Goal: Task Accomplishment & Management: Complete application form

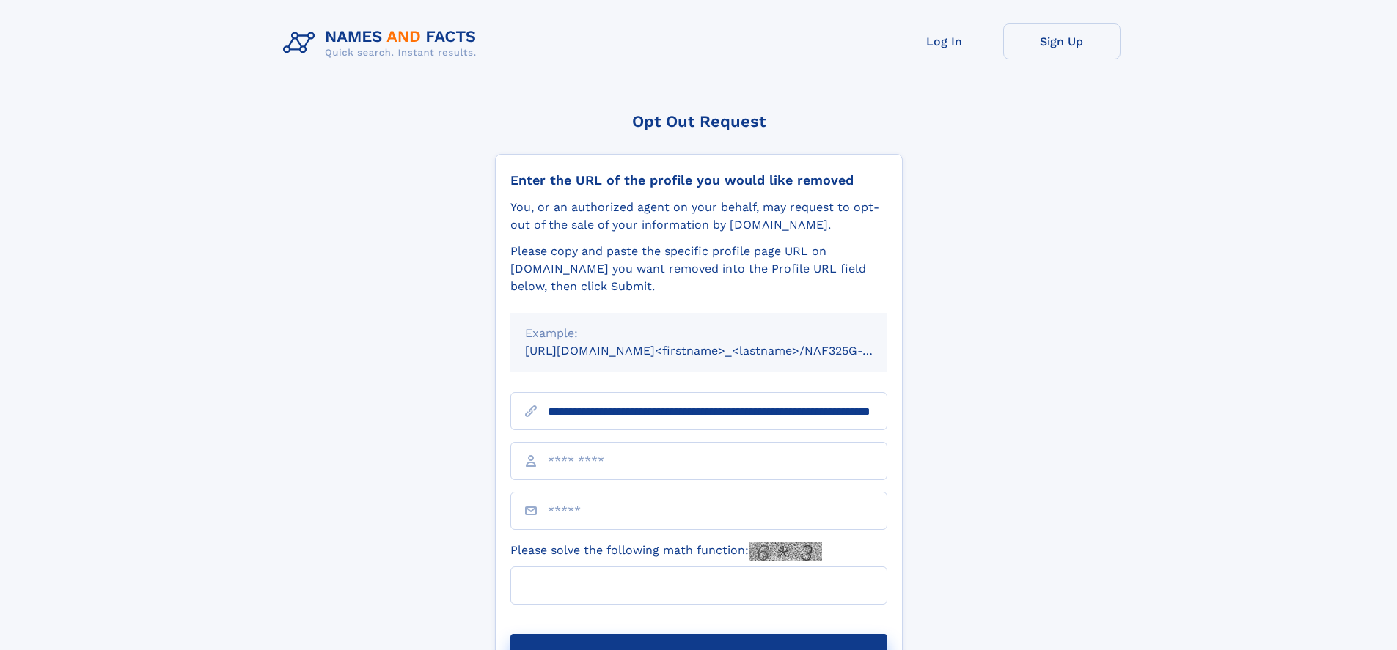
scroll to position [0, 142]
type input "**********"
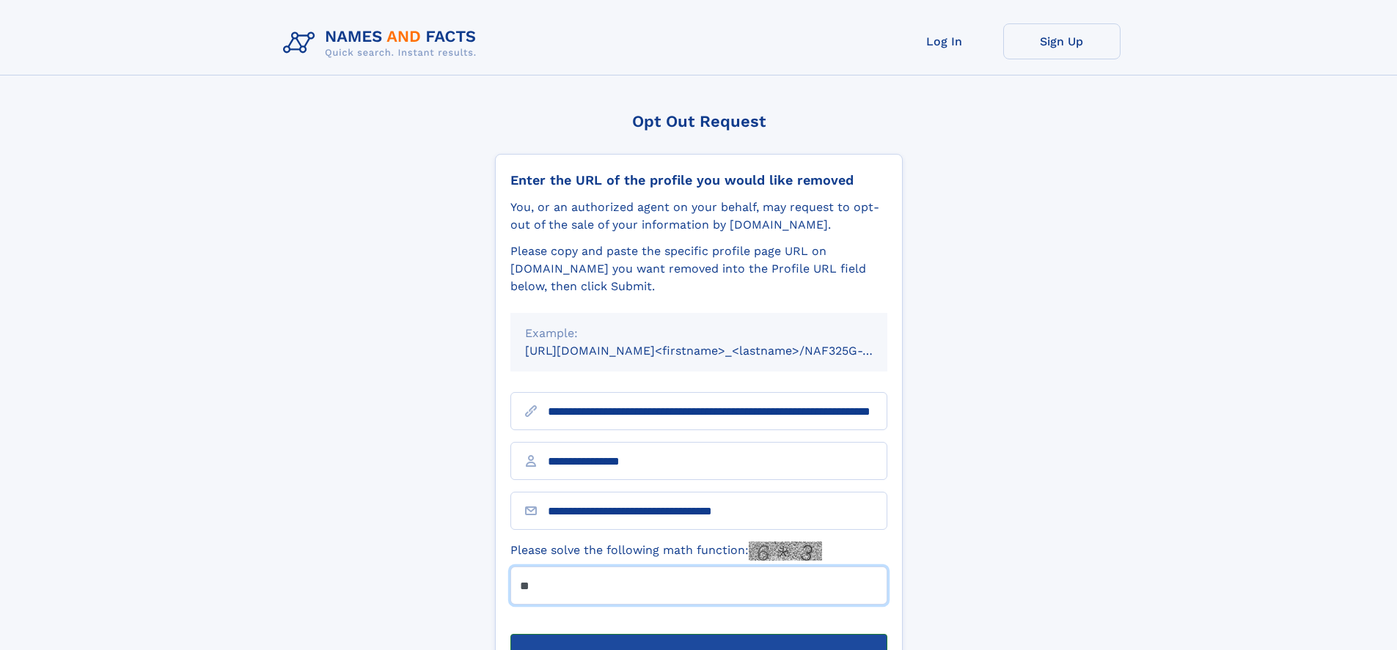
type input "**"
click at [698, 634] on button "Submit Opt Out Request" at bounding box center [698, 657] width 377 height 47
